Goal: Task Accomplishment & Management: Use online tool/utility

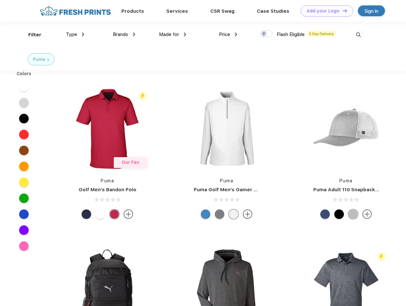
click at [325, 11] on link "Add your Logo Design Tool" at bounding box center [327, 10] width 53 height 11
click at [0, 0] on div "Design Tool" at bounding box center [0, 0] width 0 height 0
click at [342, 11] on link "Add your Logo Design Tool" at bounding box center [327, 10] width 53 height 11
click at [31, 35] on div "Filter" at bounding box center [34, 34] width 13 height 7
click at [75, 34] on span "Type" at bounding box center [71, 35] width 11 height 6
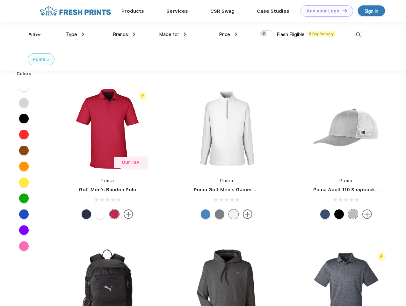
click at [124, 34] on span "Brands" at bounding box center [120, 35] width 15 height 6
click at [173, 34] on span "Made for" at bounding box center [169, 35] width 20 height 6
click at [228, 34] on span "Price" at bounding box center [224, 35] width 11 height 6
click at [267, 34] on div at bounding box center [266, 33] width 12 height 7
click at [264, 34] on input "checkbox" at bounding box center [262, 32] width 4 height 4
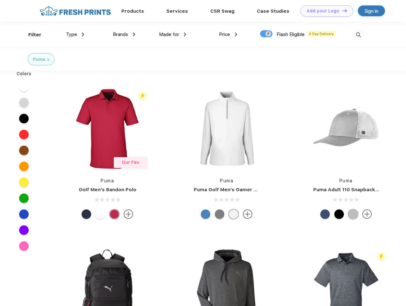
click at [358, 35] on img at bounding box center [358, 35] width 11 height 11
